Goal: Task Accomplishment & Management: Use online tool/utility

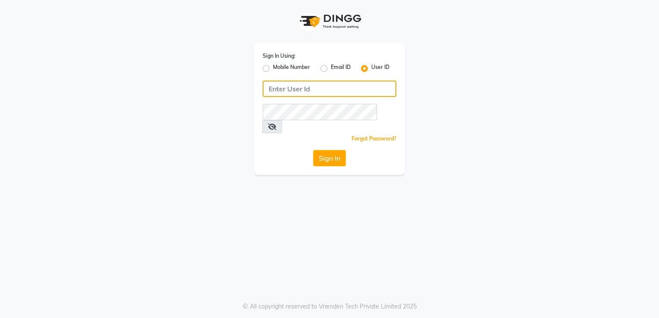
click at [333, 89] on input "Username" at bounding box center [330, 89] width 134 height 16
click at [273, 69] on label "Mobile Number" at bounding box center [291, 68] width 37 height 10
click at [273, 69] on input "Mobile Number" at bounding box center [276, 66] width 6 height 6
radio input "true"
radio input "false"
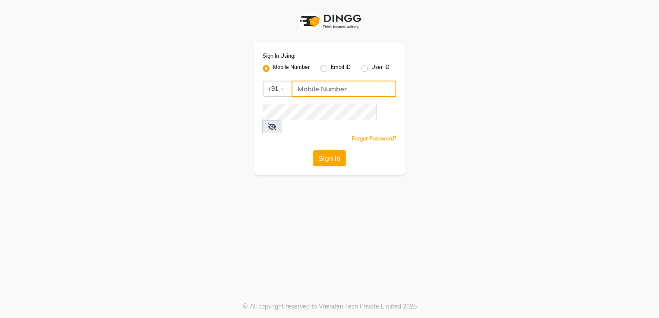
click at [340, 88] on input "Username" at bounding box center [343, 89] width 105 height 16
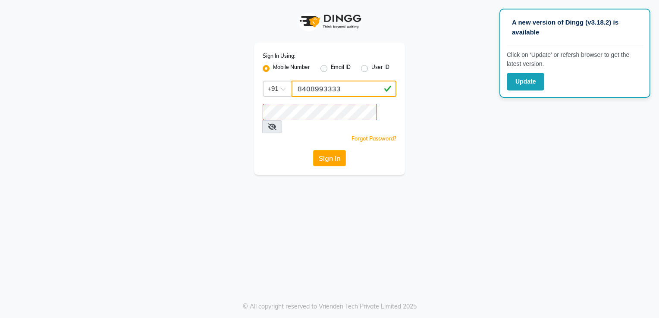
click at [350, 90] on input "8408993333" at bounding box center [343, 89] width 105 height 16
type input "8408993322"
click at [331, 150] on button "Sign In" at bounding box center [329, 158] width 33 height 16
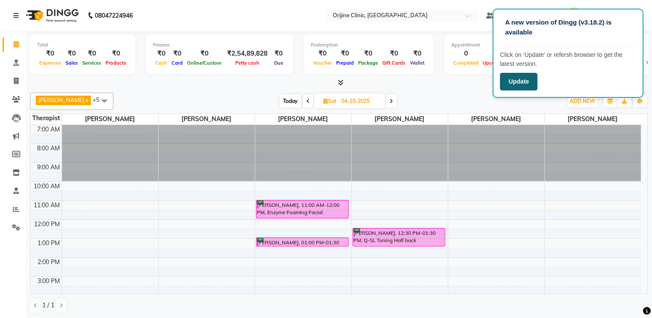
click at [526, 78] on button "Update" at bounding box center [519, 82] width 38 height 18
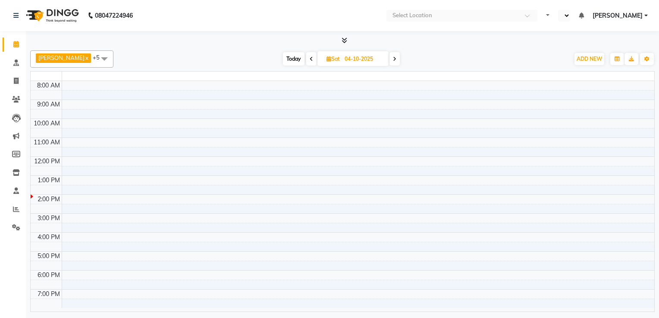
select select "en"
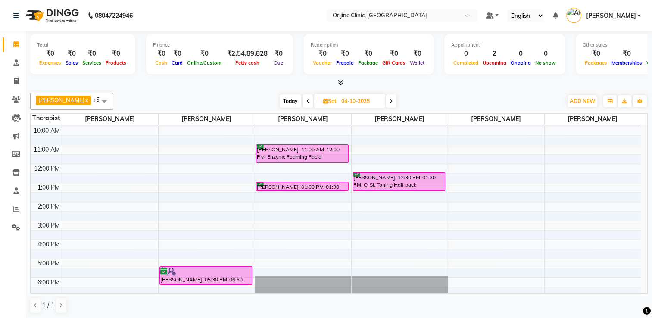
scroll to position [75, 0]
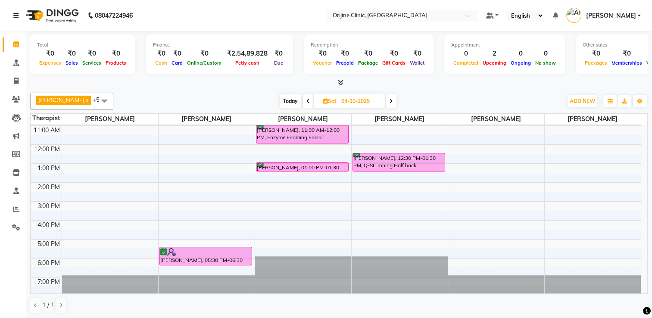
click at [323, 99] on icon at bounding box center [325, 101] width 5 height 6
select select "10"
select select "2025"
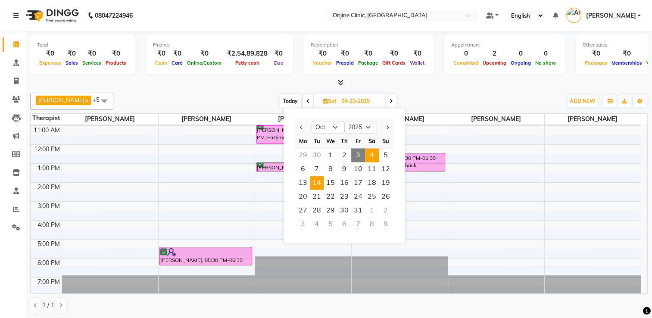
click at [316, 187] on span "14" at bounding box center [317, 183] width 14 height 14
type input "14-10-2025"
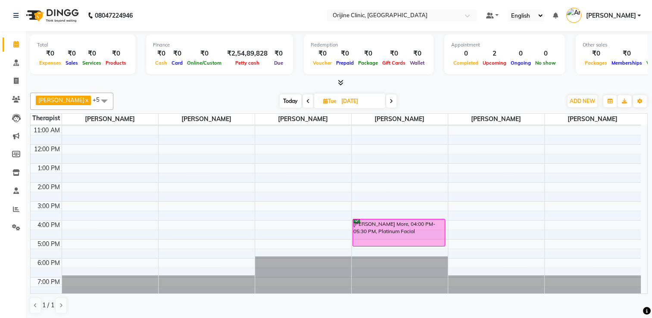
click at [325, 103] on icon at bounding box center [325, 101] width 5 height 6
select select "10"
select select "2025"
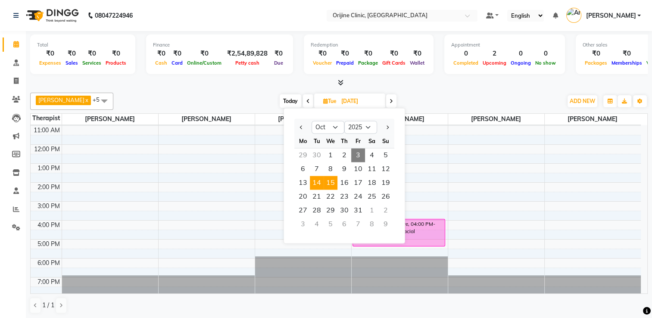
click at [330, 185] on span "15" at bounding box center [331, 183] width 14 height 14
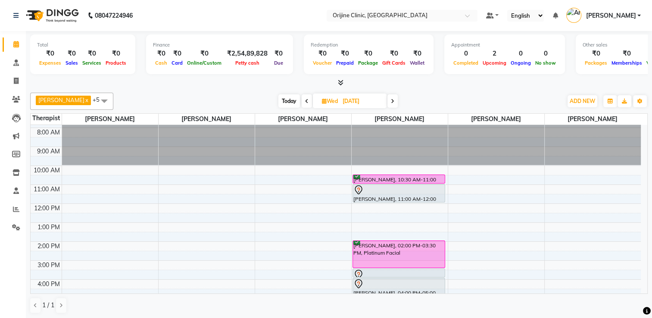
scroll to position [16, 0]
click at [306, 101] on icon at bounding box center [306, 101] width 3 height 5
type input "14-10-2025"
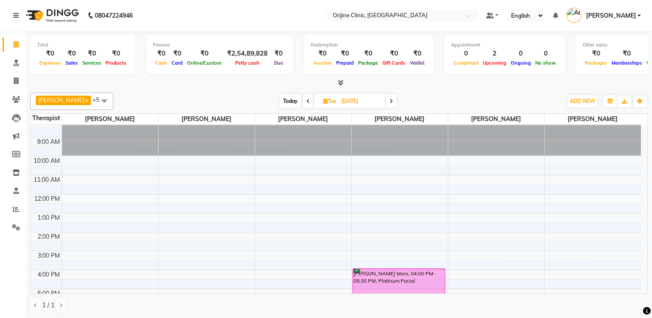
scroll to position [0, 0]
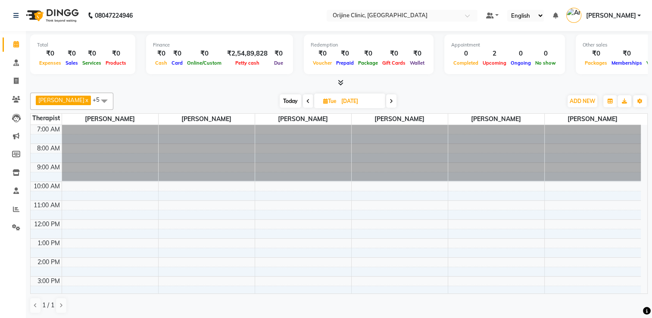
click at [323, 103] on span "Tue" at bounding box center [330, 101] width 18 height 6
select select "10"
select select "2025"
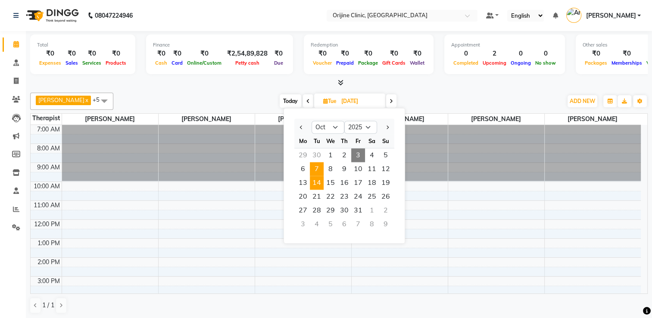
click at [322, 165] on span "7" at bounding box center [317, 169] width 14 height 14
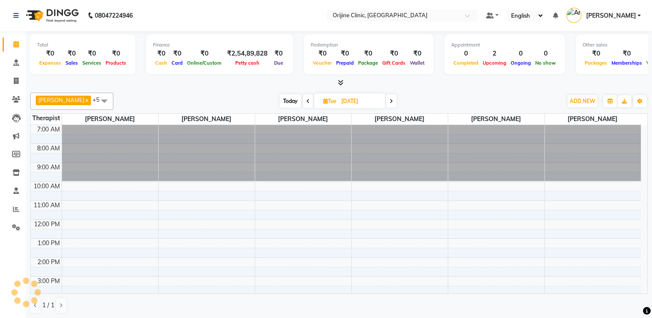
scroll to position [75, 0]
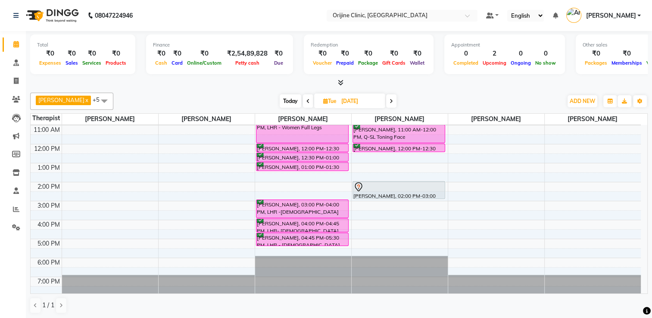
click at [390, 101] on icon at bounding box center [391, 101] width 3 height 5
type input "08-10-2025"
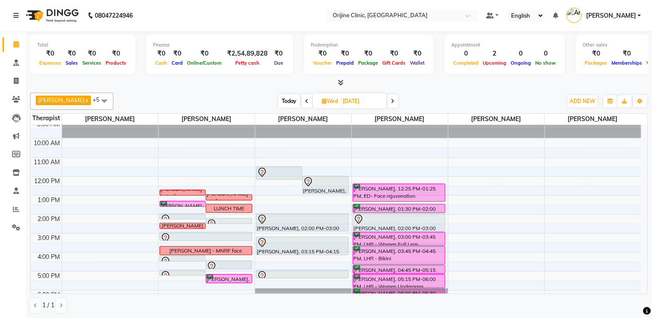
scroll to position [49, 0]
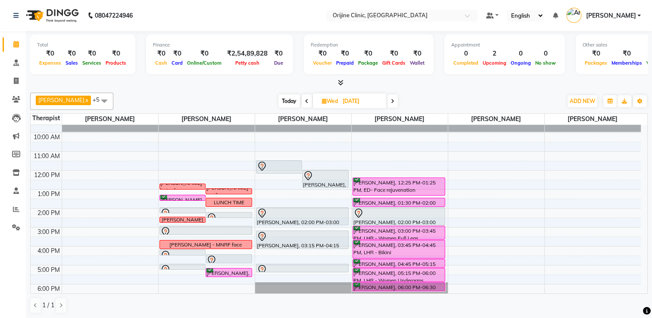
click at [323, 100] on icon at bounding box center [324, 101] width 5 height 6
select select "10"
select select "2025"
